Goal: Complete application form

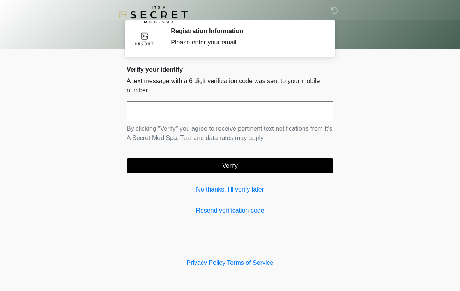
click at [270, 106] on input "text" at bounding box center [230, 110] width 206 height 19
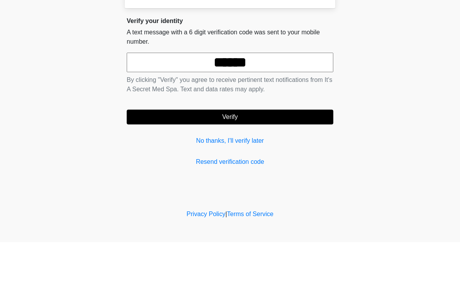
type input "******"
click at [268, 158] on button "Verify" at bounding box center [230, 165] width 206 height 15
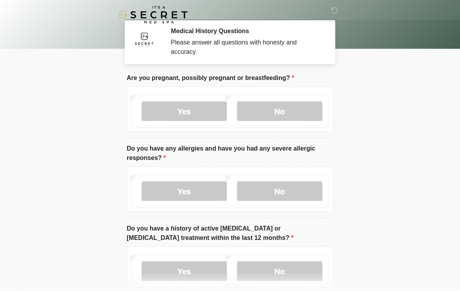
click at [301, 112] on label "No" at bounding box center [279, 110] width 85 height 19
click at [298, 194] on label "No" at bounding box center [279, 190] width 85 height 19
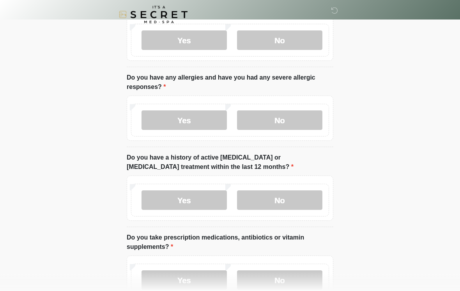
click at [300, 196] on label "No" at bounding box center [279, 200] width 85 height 19
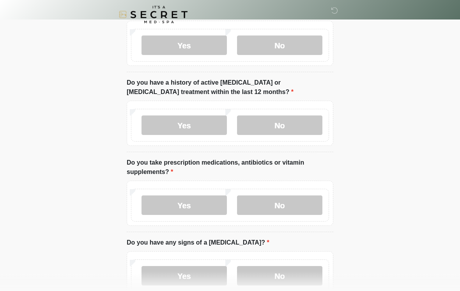
scroll to position [146, 0]
click at [196, 204] on label "Yes" at bounding box center [183, 204] width 85 height 19
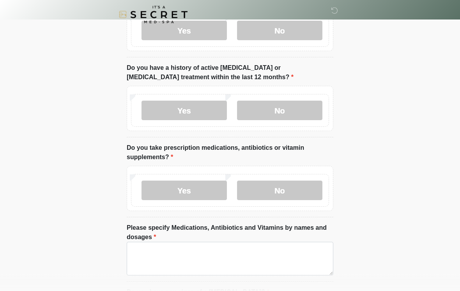
scroll to position [197, 0]
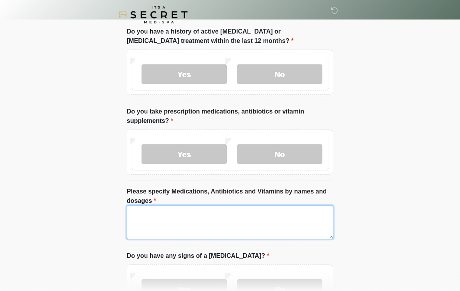
click at [289, 216] on textarea "Please specify Medications, Antibiotics and Vitamins by names and dosages" at bounding box center [230, 222] width 206 height 34
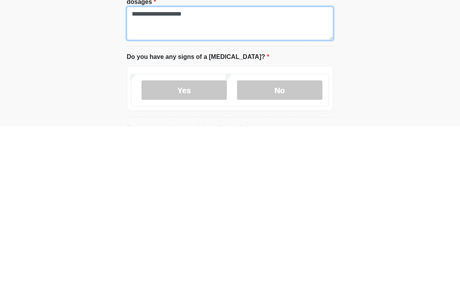
type textarea "**********"
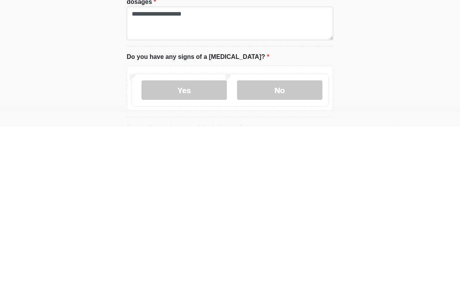
click at [297, 245] on label "No" at bounding box center [279, 254] width 85 height 19
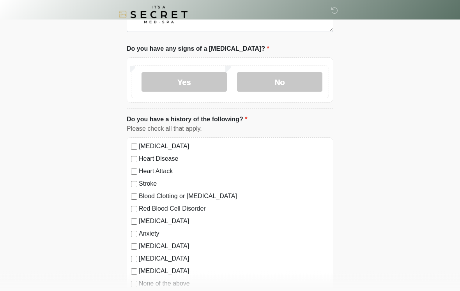
scroll to position [434, 0]
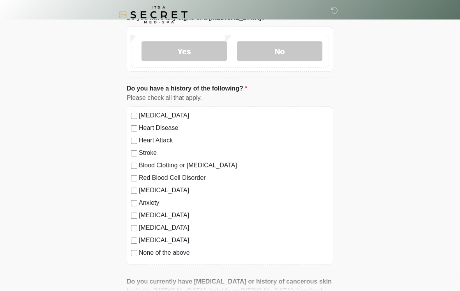
click at [127, 252] on div "High Blood Pressure Heart Disease Heart Attack Stroke Blood Clotting or Bleedin…" at bounding box center [230, 185] width 206 height 158
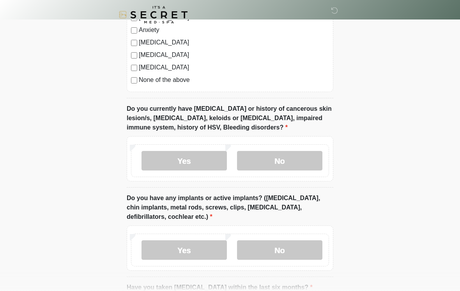
scroll to position [625, 0]
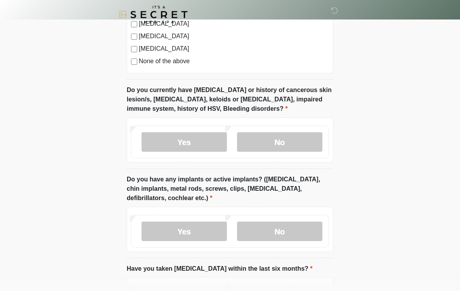
click at [292, 146] on label "No" at bounding box center [279, 141] width 85 height 19
click at [313, 231] on label "No" at bounding box center [279, 230] width 85 height 19
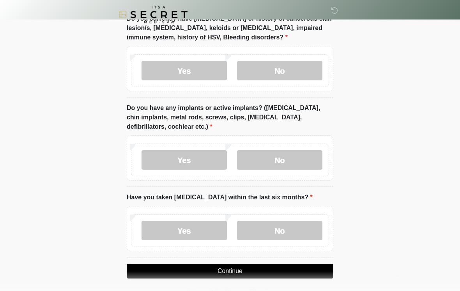
scroll to position [713, 0]
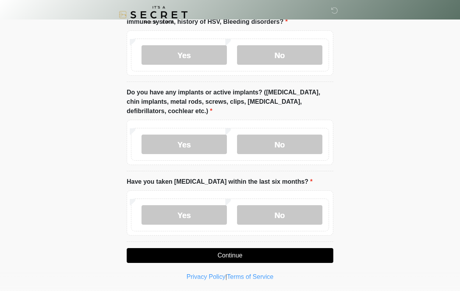
click at [298, 213] on label "No" at bounding box center [279, 214] width 85 height 19
click at [294, 259] on button "Continue" at bounding box center [230, 255] width 206 height 15
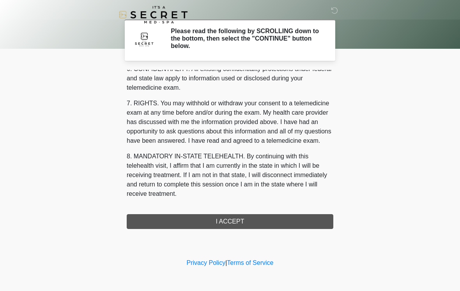
scroll to position [317, 0]
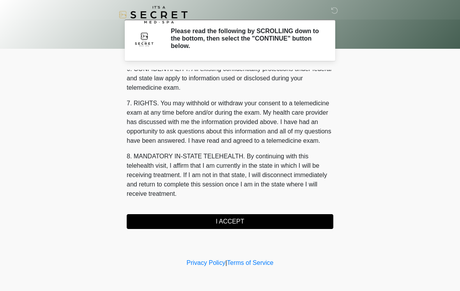
click at [245, 223] on button "I ACCEPT" at bounding box center [230, 221] width 206 height 15
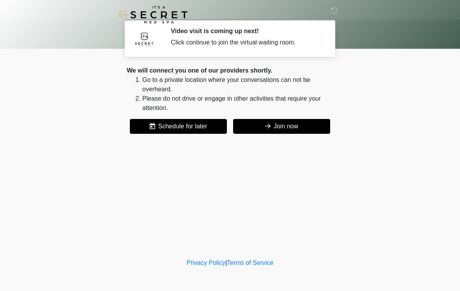
click at [297, 129] on button "Join now" at bounding box center [281, 126] width 97 height 15
